Goal: Task Accomplishment & Management: Use online tool/utility

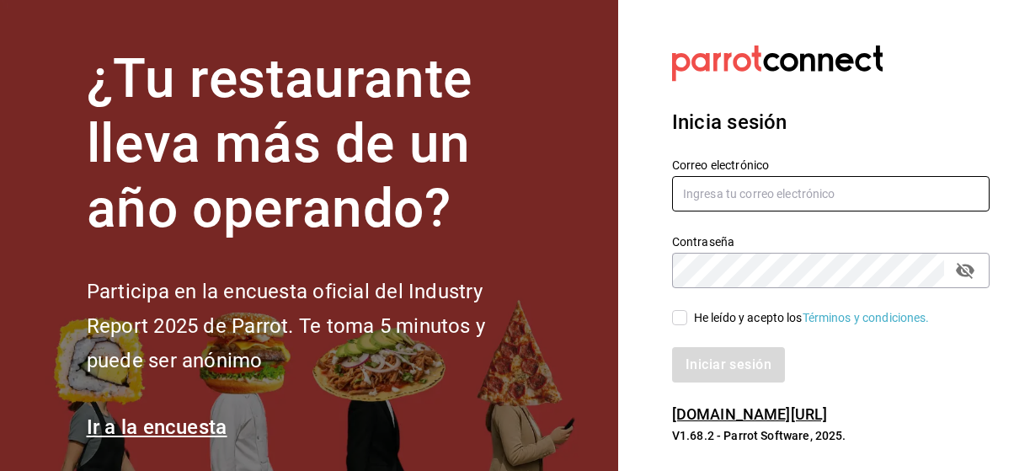
click at [801, 205] on input "text" at bounding box center [830, 193] width 317 height 35
click at [804, 193] on input "text" at bounding box center [830, 193] width 317 height 35
click at [957, 273] on icon "passwordField" at bounding box center [965, 271] width 19 height 16
click at [958, 272] on icon "passwordField" at bounding box center [965, 270] width 19 height 13
type input "[EMAIL_ADDRESS][DOMAIN_NAME]"
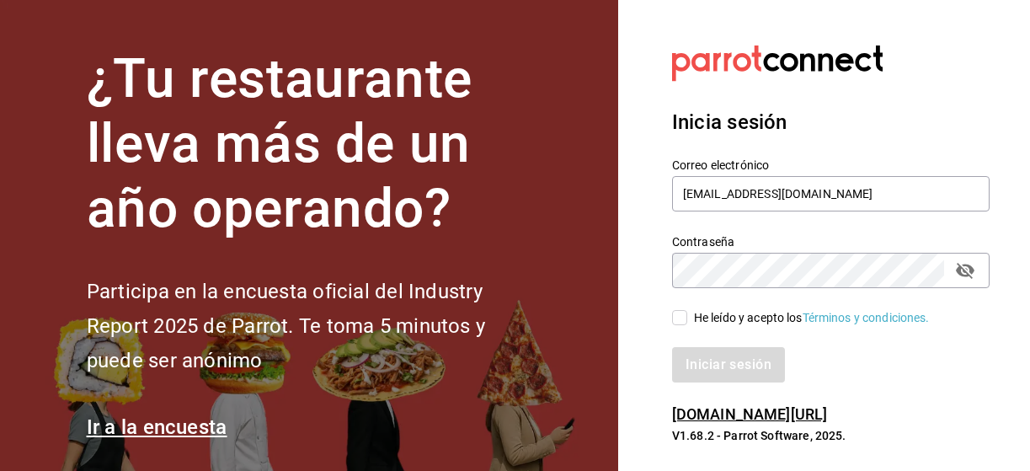
click at [685, 316] on input "He leído y acepto los Términos y condiciones." at bounding box center [679, 317] width 15 height 15
checkbox input "true"
click at [715, 358] on button "Iniciar sesión" at bounding box center [729, 364] width 115 height 35
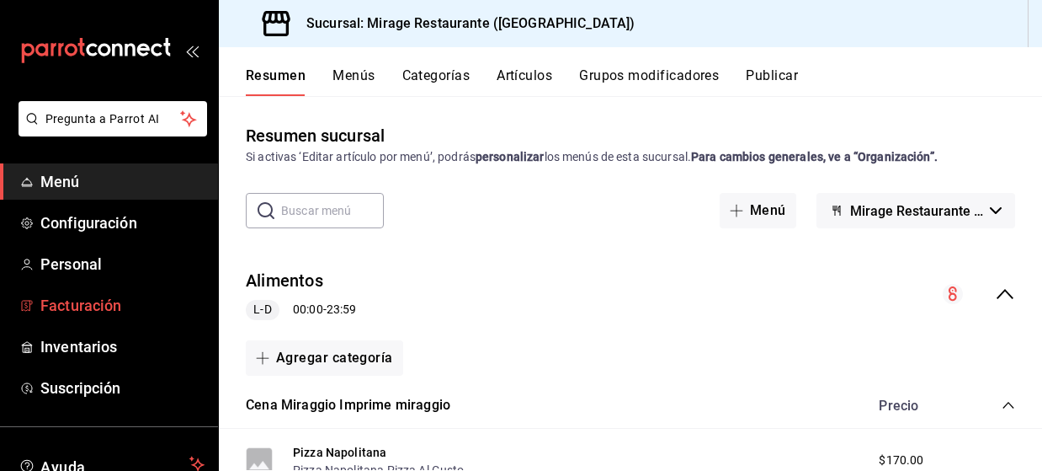
click at [114, 301] on span "Facturación" at bounding box center [122, 305] width 164 height 23
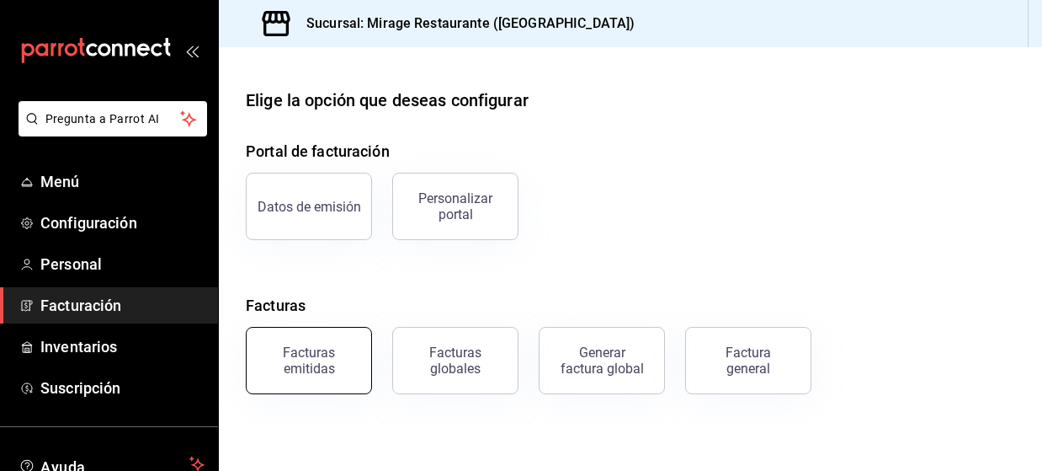
click at [326, 358] on div "Facturas emitidas" at bounding box center [309, 360] width 104 height 32
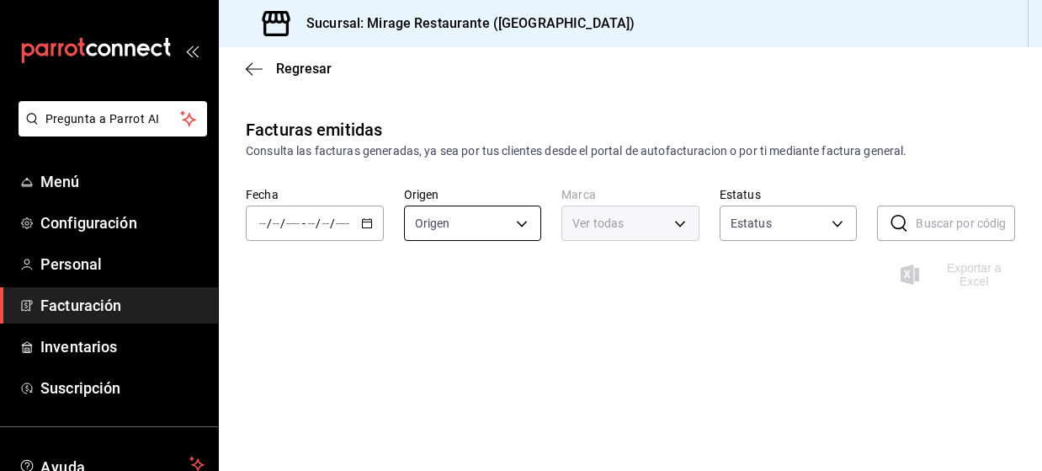
type input "ORDER_INVOICE,GENERAL_INVOICE"
type input "ACTIVE,PENDING_CANCELLATION,CANCELLED,PRE_CANCELLED"
type input "fd44f9d9-2552-44ba-a783-b01c8222cad6"
click at [359, 222] on div "/ / - / /" at bounding box center [315, 222] width 138 height 35
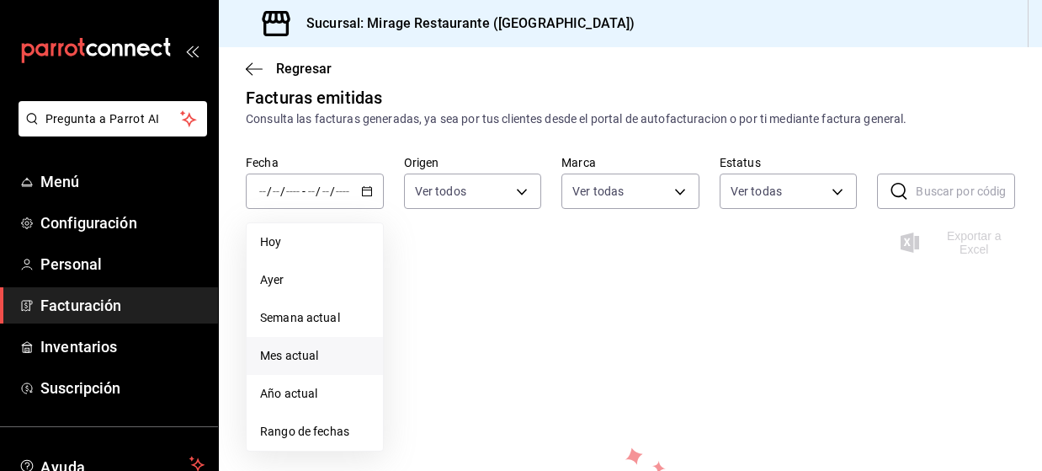
scroll to position [57, 0]
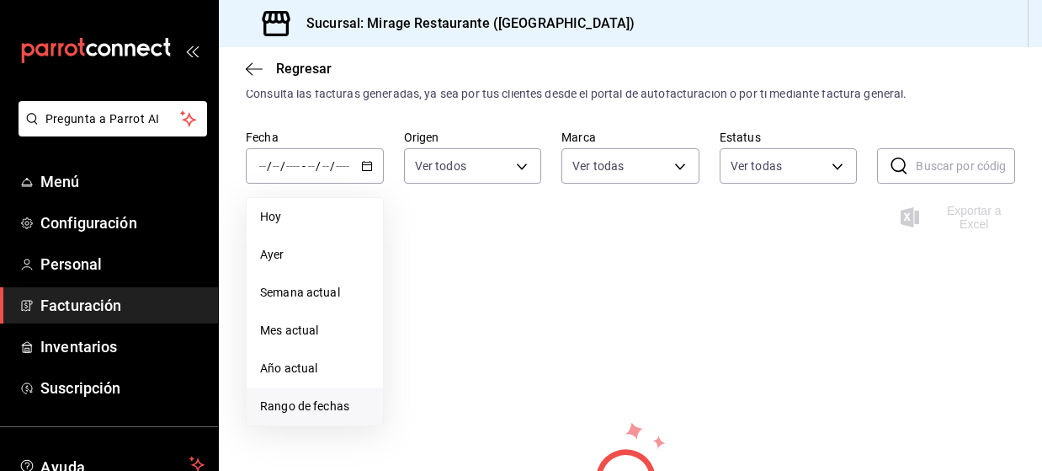
click at [297, 402] on span "Rango de fechas" at bounding box center [314, 406] width 109 height 18
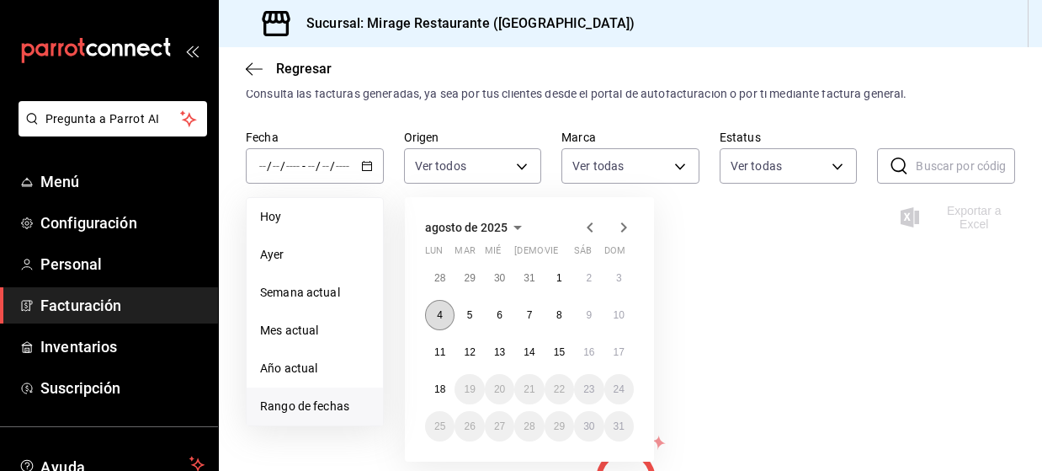
click at [447, 323] on button "4" at bounding box center [439, 315] width 29 height 30
click at [443, 315] on abbr "4" at bounding box center [440, 315] width 6 height 12
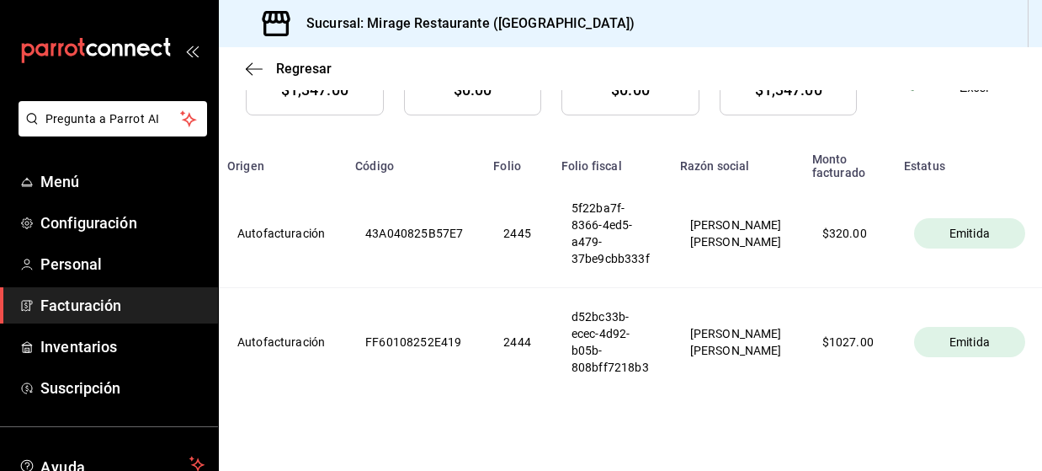
scroll to position [0, 0]
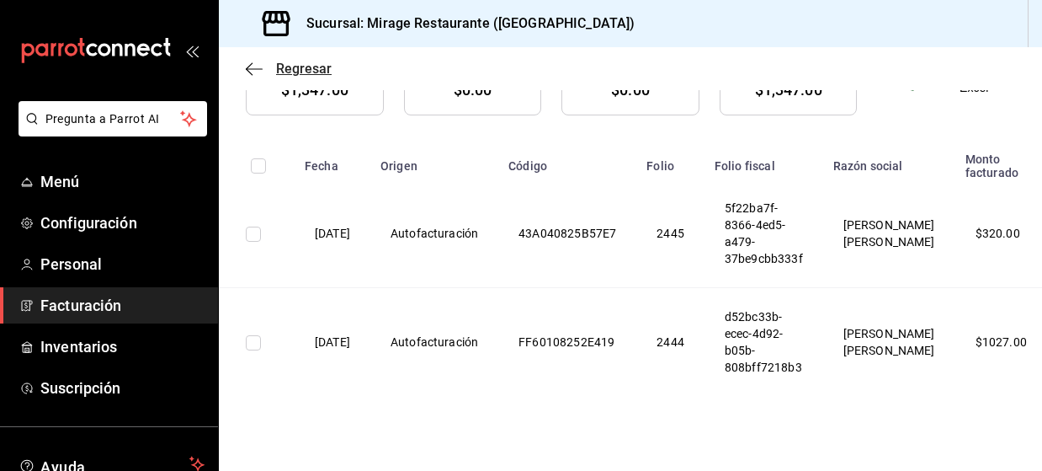
click at [250, 67] on icon "button" at bounding box center [254, 68] width 17 height 15
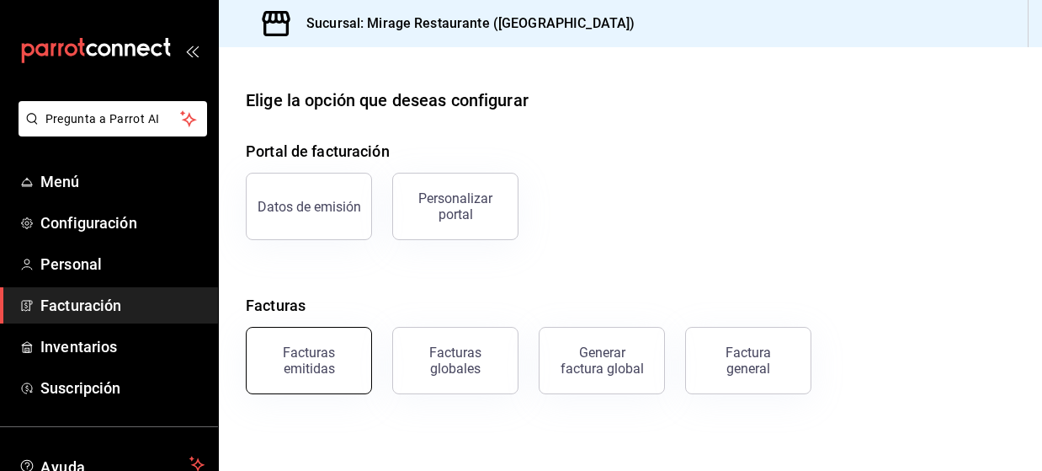
click at [324, 357] on div "Facturas emitidas" at bounding box center [309, 360] width 104 height 32
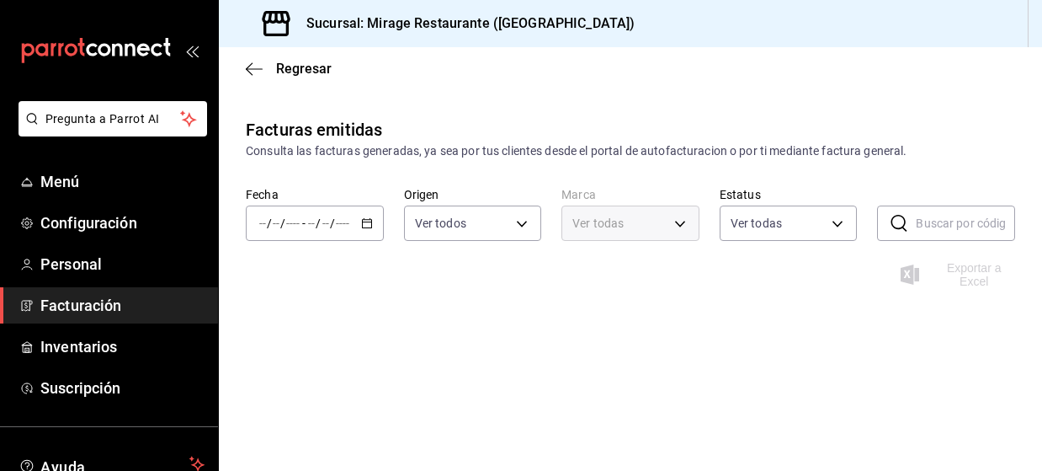
type input "ORDER_INVOICE,GENERAL_INVOICE"
type input "ACTIVE,PENDING_CANCELLATION,CANCELLED,PRE_CANCELLED"
type input "fd44f9d9-2552-44ba-a783-b01c8222cad6"
drag, startPoint x: 368, startPoint y: 216, endPoint x: 363, endPoint y: 226, distance: 10.6
click at [363, 226] on icon "button" at bounding box center [367, 223] width 12 height 12
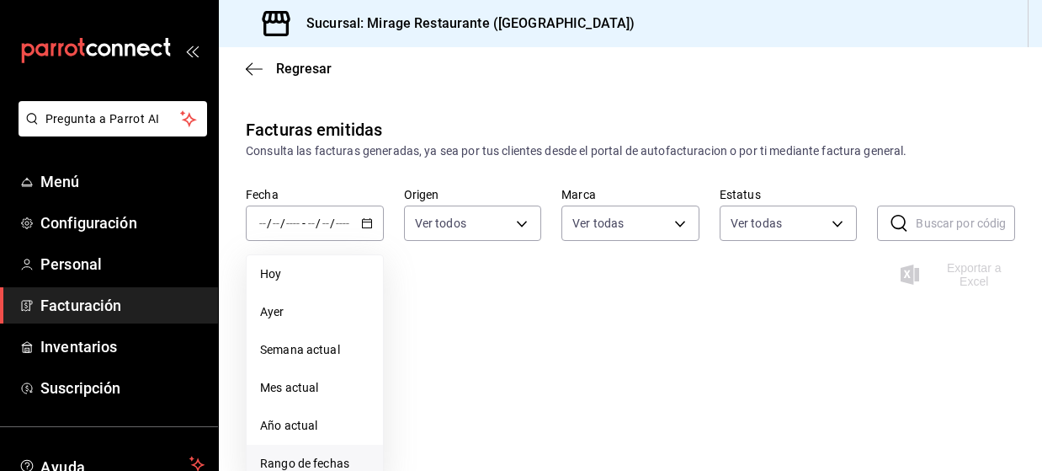
click at [328, 454] on li "Rango de fechas" at bounding box center [315, 464] width 136 height 38
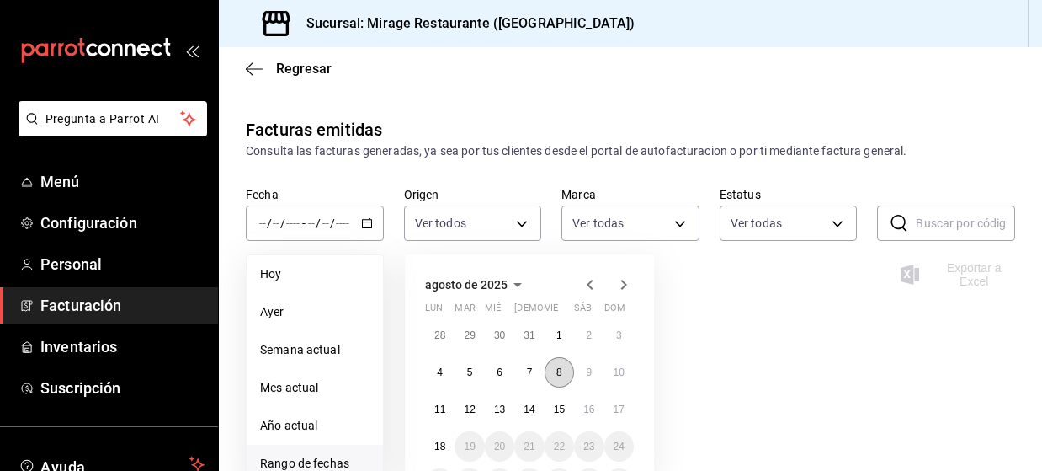
click at [555, 381] on button "8" at bounding box center [559, 372] width 29 height 30
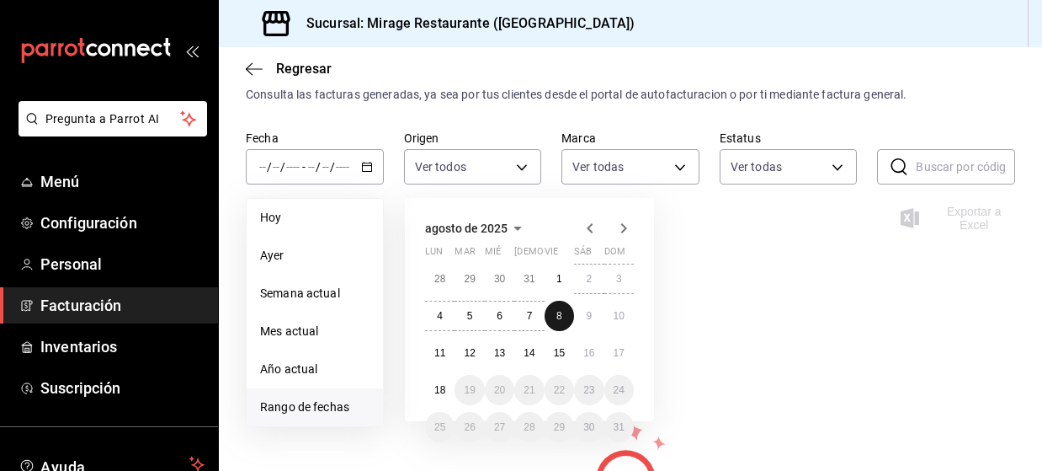
scroll to position [57, 0]
click at [593, 235] on icon "button" at bounding box center [590, 227] width 20 height 20
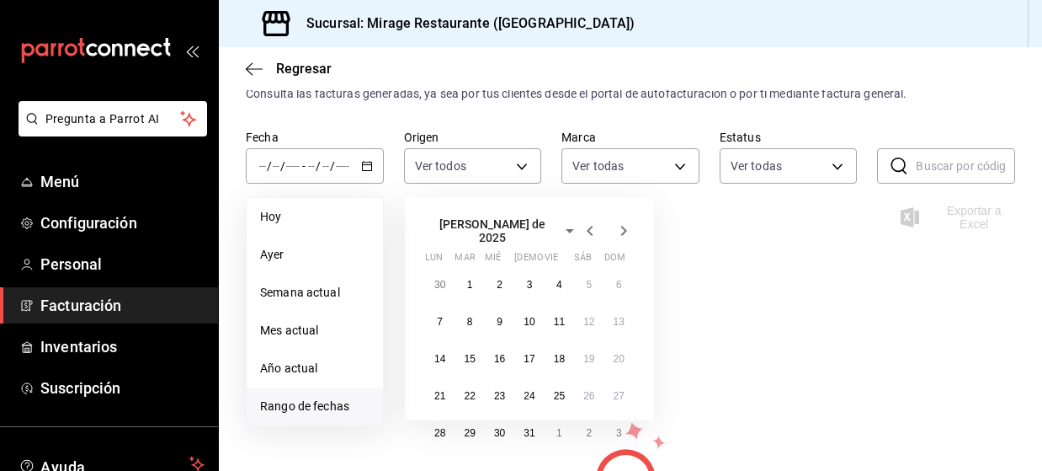
click at [593, 232] on icon "button" at bounding box center [590, 231] width 20 height 20
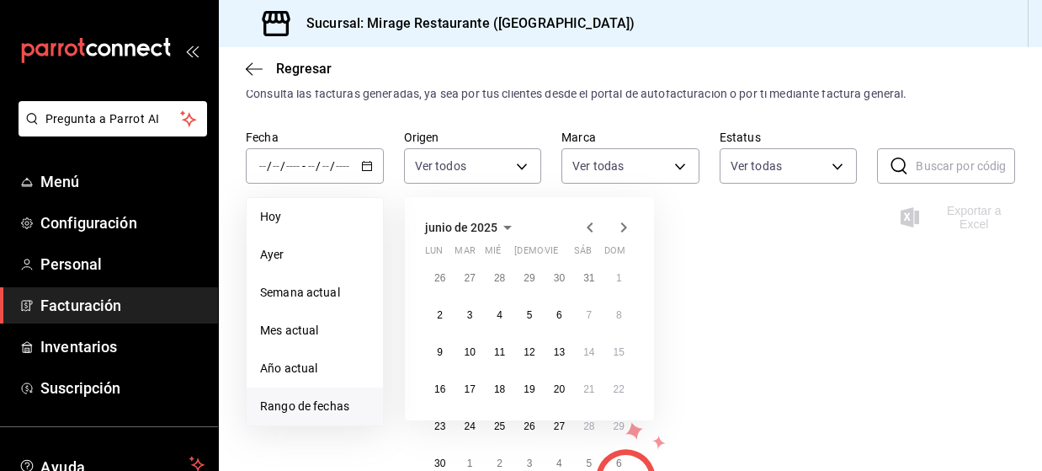
click at [593, 232] on icon "button" at bounding box center [590, 227] width 20 height 20
click at [623, 236] on icon "button" at bounding box center [624, 227] width 20 height 20
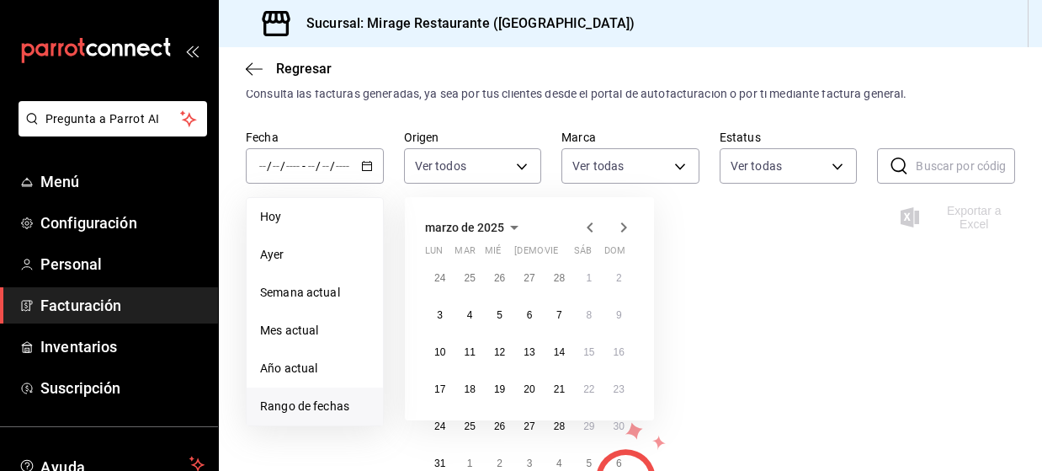
click at [623, 235] on icon "button" at bounding box center [624, 227] width 20 height 20
click at [477, 320] on button "8" at bounding box center [469, 315] width 29 height 30
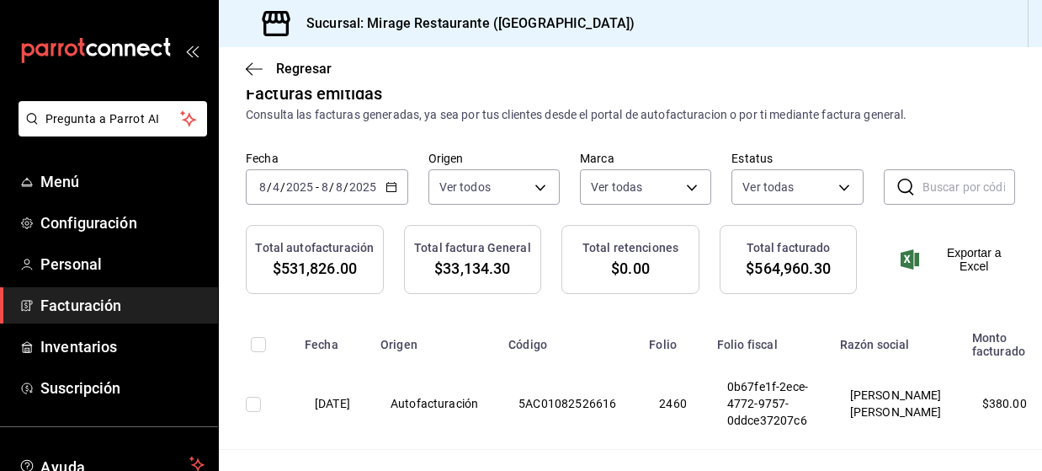
scroll to position [0, 0]
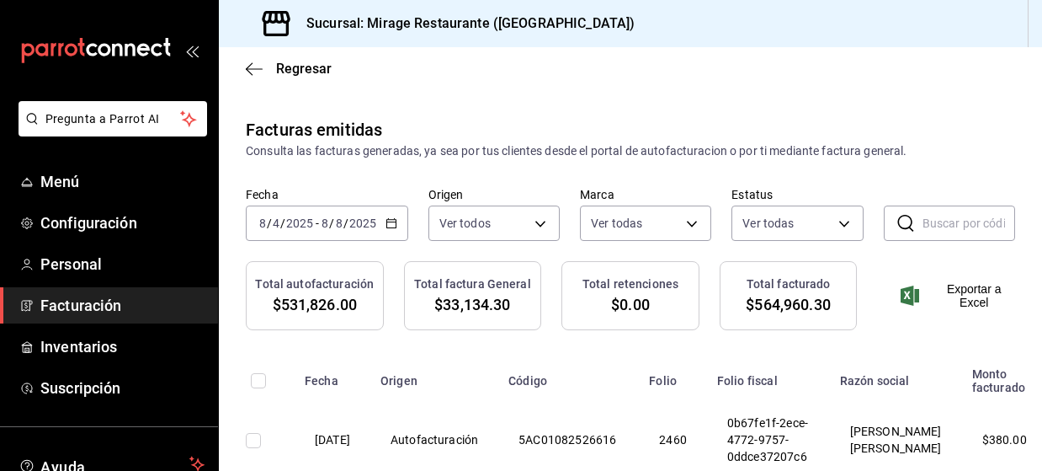
click at [398, 231] on div "[DATE] [DATE] - [DATE] [DATE]" at bounding box center [327, 222] width 163 height 35
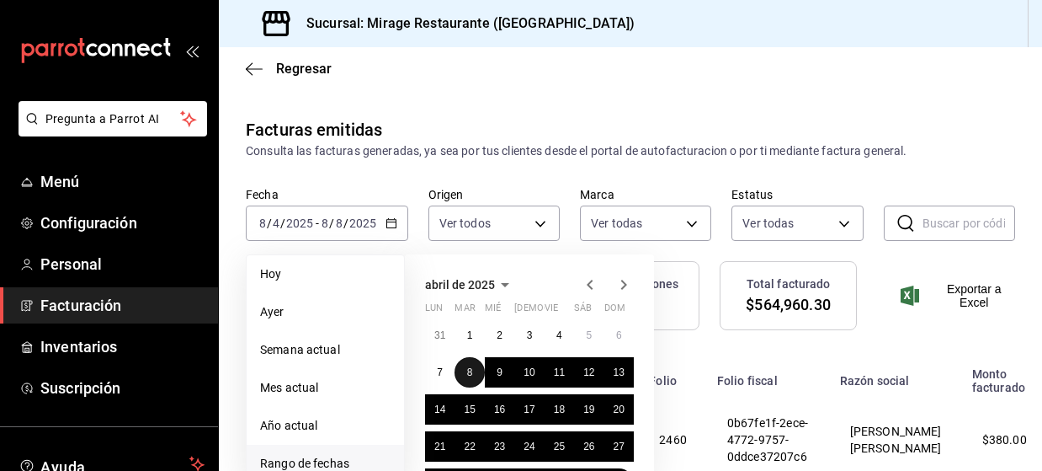
click at [476, 373] on button "8" at bounding box center [469, 372] width 29 height 30
